Goal: Download file/media

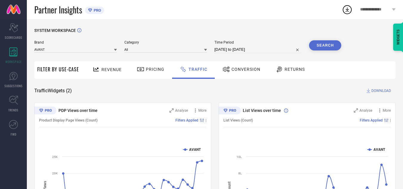
click at [266, 50] on input "[DATE] to [DATE]" at bounding box center [257, 49] width 87 height 7
select select "7"
select select "2025"
select select "8"
select select "2025"
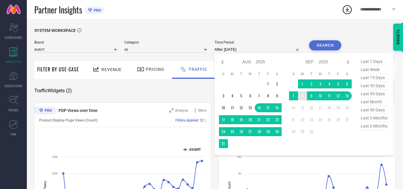
click at [303, 97] on td "8" at bounding box center [302, 95] width 9 height 9
type input "[DATE] to [DATE]"
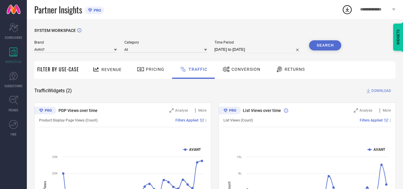
click at [325, 49] on button "Search" at bounding box center [325, 45] width 32 height 10
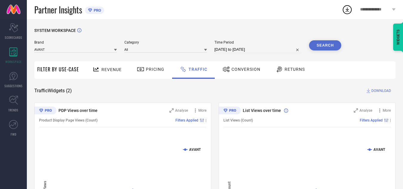
click at [374, 91] on span "DOWNLOAD" at bounding box center [381, 91] width 20 height 6
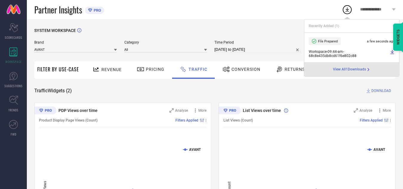
click at [263, 48] on input "[DATE] to [DATE]" at bounding box center [257, 49] width 87 height 7
select select "8"
select select "2025"
select select "9"
select select "2025"
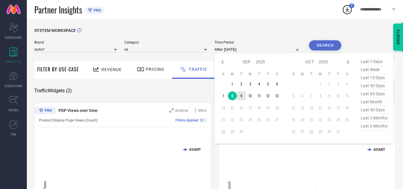
click at [242, 94] on td "9" at bounding box center [241, 95] width 9 height 9
type input "[DATE] to [DATE]"
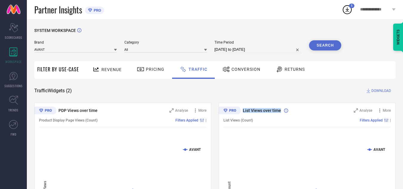
click at [242, 94] on div "SYSTEM WORKSPACE Brand AVANT Category All Time Period [DATE] to [DATE] Search F…" at bounding box center [214, 140] width 361 height 224
click at [321, 42] on button "Search" at bounding box center [325, 45] width 32 height 10
click at [374, 91] on span "DOWNLOAD" at bounding box center [381, 91] width 20 height 6
click at [265, 50] on input "[DATE] to [DATE]" at bounding box center [257, 49] width 87 height 7
select select "8"
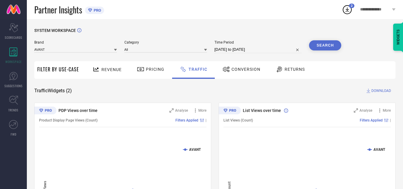
select select "2025"
select select "9"
select select "2025"
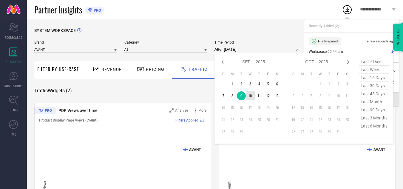
click at [251, 95] on td "10" at bounding box center [250, 95] width 9 height 9
type input "[DATE] to [DATE]"
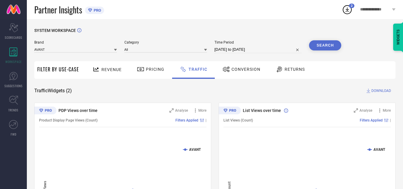
click at [314, 45] on button "Search" at bounding box center [325, 45] width 32 height 10
click at [383, 90] on span "DOWNLOAD" at bounding box center [381, 91] width 20 height 6
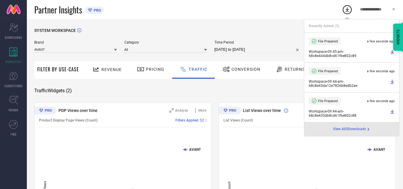
select select "8"
select select "2025"
select select "9"
select select "2025"
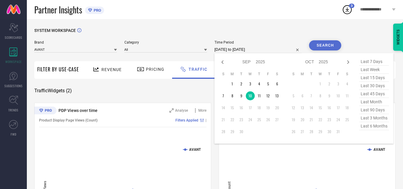
click at [270, 51] on input "[DATE] to [DATE]" at bounding box center [257, 49] width 87 height 7
click at [260, 96] on td "11" at bounding box center [259, 95] width 9 height 9
type input "[DATE] to [DATE]"
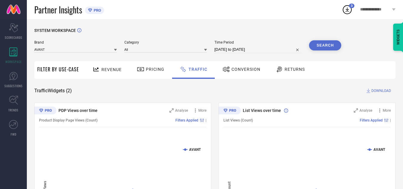
click at [323, 50] on button "Search" at bounding box center [325, 45] width 32 height 10
click at [374, 91] on span "DOWNLOAD" at bounding box center [381, 91] width 20 height 6
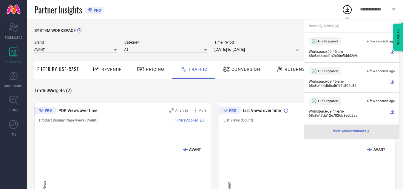
click at [272, 49] on input "[DATE] to [DATE]" at bounding box center [257, 49] width 87 height 7
select select "8"
select select "2025"
select select "9"
select select "2025"
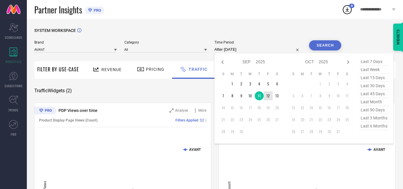
click at [265, 95] on td "12" at bounding box center [268, 95] width 9 height 9
type input "[DATE] to [DATE]"
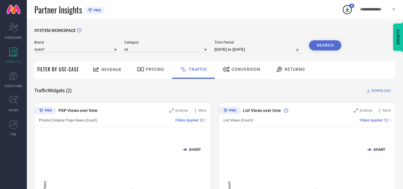
click at [321, 47] on button "Search" at bounding box center [325, 45] width 32 height 10
click at [373, 93] on span "DOWNLOAD" at bounding box center [381, 91] width 20 height 6
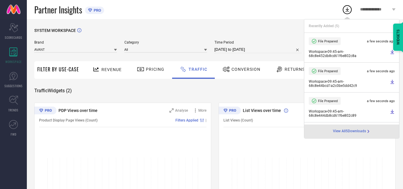
click at [266, 48] on input "[DATE] to [DATE]" at bounding box center [257, 49] width 87 height 7
select select "8"
select select "2025"
select select "9"
select select "2025"
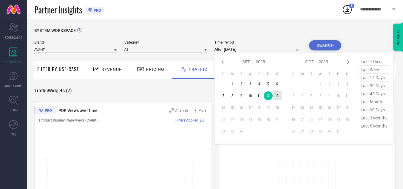
click at [278, 96] on td "13" at bounding box center [277, 95] width 9 height 9
type input "[DATE] to [DATE]"
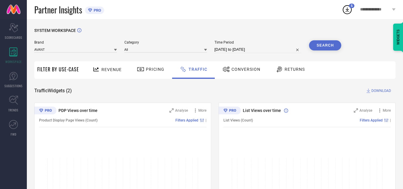
click at [321, 52] on div "Search" at bounding box center [325, 46] width 32 height 13
click at [320, 47] on button "Search" at bounding box center [325, 45] width 32 height 10
click at [378, 89] on span "DOWNLOAD" at bounding box center [381, 91] width 20 height 6
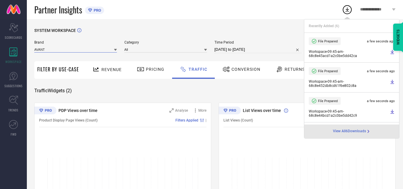
click at [103, 48] on input at bounding box center [75, 49] width 83 height 6
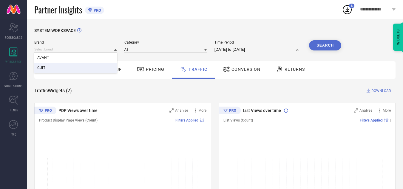
click at [92, 69] on div "CULT" at bounding box center [75, 68] width 83 height 10
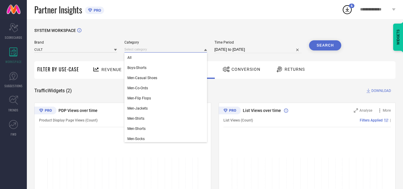
click at [145, 50] on input at bounding box center [165, 49] width 83 height 6
click at [145, 57] on div "All" at bounding box center [165, 57] width 83 height 10
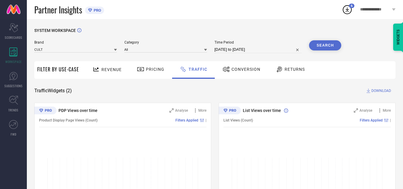
click at [238, 45] on div "Time Period [DATE] to [DATE]" at bounding box center [257, 46] width 87 height 13
select select "8"
select select "2025"
select select "9"
select select "2025"
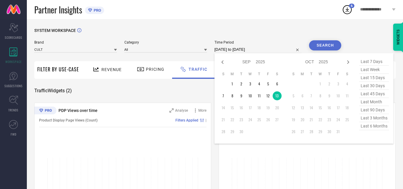
click at [249, 50] on input "[DATE] to [DATE]" at bounding box center [257, 49] width 87 height 7
click at [233, 96] on td "8" at bounding box center [232, 95] width 9 height 9
type input "[DATE] to [DATE]"
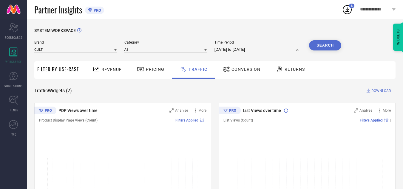
click at [323, 47] on button "Search" at bounding box center [325, 45] width 32 height 10
click at [386, 91] on span "DOWNLOAD" at bounding box center [381, 91] width 20 height 6
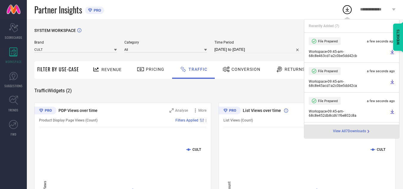
select select "8"
select select "2025"
select select "9"
select select "2025"
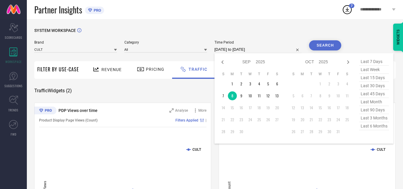
click at [258, 50] on input "[DATE] to [DATE]" at bounding box center [257, 49] width 87 height 7
click at [241, 98] on td "9" at bounding box center [241, 95] width 9 height 9
type input "[DATE] to [DATE]"
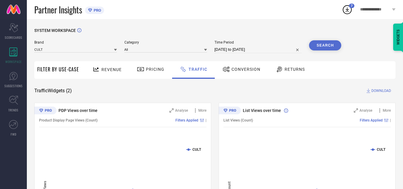
click at [317, 41] on button "Search" at bounding box center [325, 45] width 32 height 10
click at [375, 92] on span "DOWNLOAD" at bounding box center [381, 91] width 20 height 6
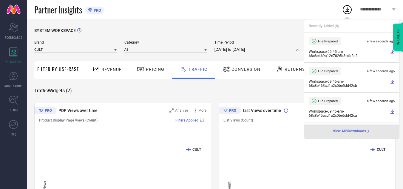
click at [271, 50] on input "[DATE] to [DATE]" at bounding box center [257, 49] width 87 height 7
select select "8"
select select "2025"
select select "9"
select select "2025"
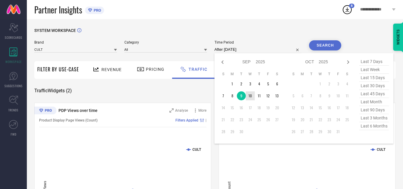
click at [251, 97] on td "10" at bounding box center [250, 95] width 9 height 9
type input "[DATE] to [DATE]"
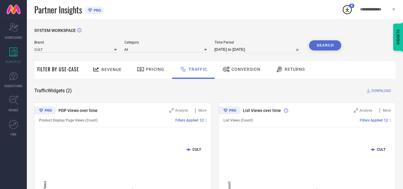
click at [318, 44] on button "Search" at bounding box center [325, 45] width 32 height 10
click at [377, 91] on span "DOWNLOAD" at bounding box center [381, 91] width 20 height 6
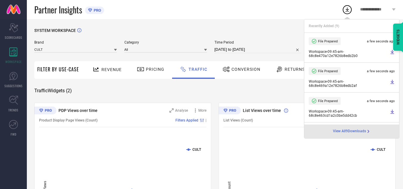
click at [271, 51] on input "[DATE] to [DATE]" at bounding box center [257, 49] width 87 height 7
select select "8"
select select "2025"
select select "9"
select select "2025"
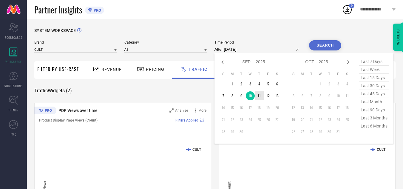
click at [263, 97] on td "11" at bounding box center [259, 95] width 9 height 9
type input "[DATE] to [DATE]"
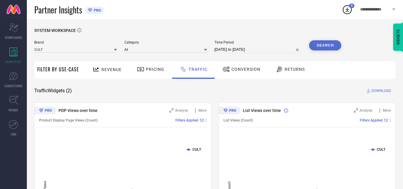
drag, startPoint x: 317, startPoint y: 49, endPoint x: 349, endPoint y: 72, distance: 39.8
click at [317, 48] on button "Search" at bounding box center [325, 45] width 32 height 10
click at [374, 88] on span "DOWNLOAD" at bounding box center [381, 91] width 20 height 6
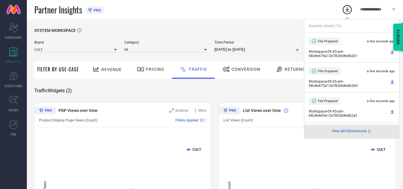
click at [275, 51] on input "[DATE] to [DATE]" at bounding box center [257, 49] width 87 height 7
select select "8"
select select "2025"
select select "9"
select select "2025"
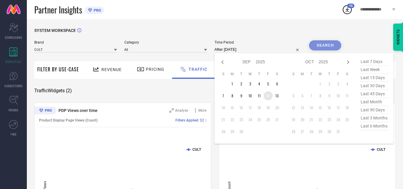
click at [270, 93] on td "12" at bounding box center [268, 95] width 9 height 9
type input "[DATE] to [DATE]"
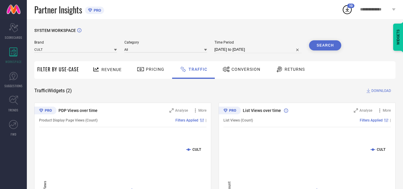
click at [323, 44] on button "Search" at bounding box center [325, 45] width 32 height 10
click at [381, 91] on span "DOWNLOAD" at bounding box center [381, 91] width 20 height 6
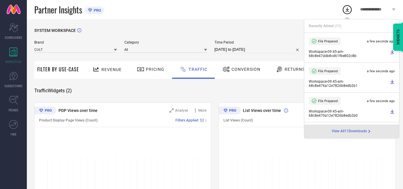
select select "8"
select select "2025"
select select "9"
select select "2025"
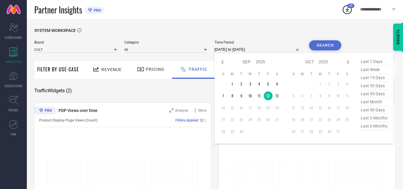
click at [274, 47] on input "[DATE] to [DATE]" at bounding box center [257, 49] width 87 height 7
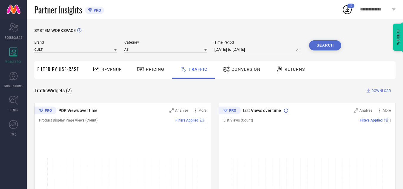
click at [244, 24] on div "SYSTEM WORKSPACE Brand CULT Category All Time Period [DATE] to [DATE] Search Fi…" at bounding box center [215, 140] width 376 height 242
click at [263, 52] on input "[DATE] to [DATE]" at bounding box center [257, 49] width 87 height 7
select select "8"
select select "2025"
select select "9"
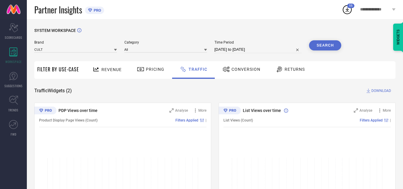
select select "2025"
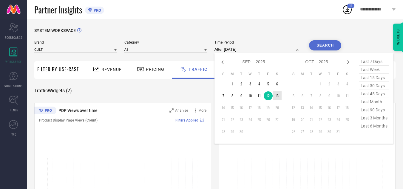
click at [279, 97] on td "13" at bounding box center [277, 95] width 9 height 9
type input "[DATE] to [DATE]"
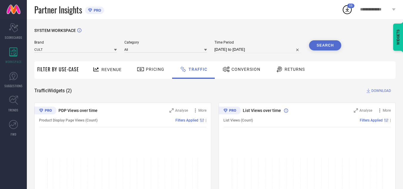
click at [325, 45] on button "Search" at bounding box center [325, 45] width 32 height 10
click at [383, 90] on span "DOWNLOAD" at bounding box center [381, 91] width 20 height 6
